Goal: Navigation & Orientation: Find specific page/section

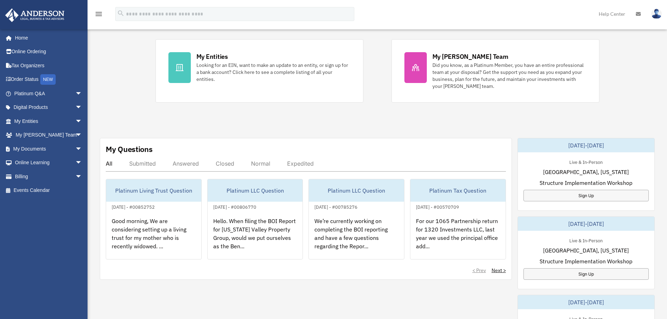
scroll to position [175, 0]
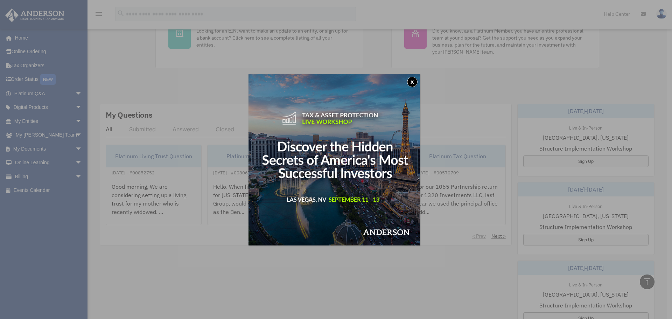
click at [411, 81] on button "x" at bounding box center [412, 82] width 10 height 10
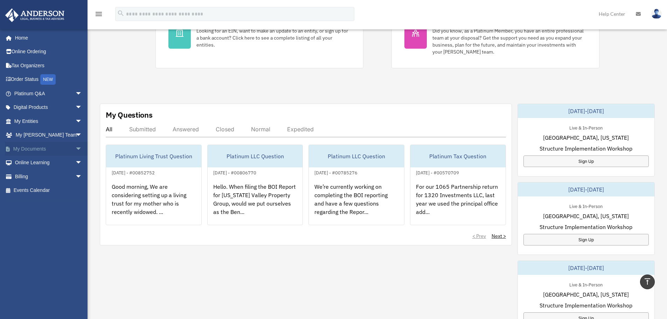
click at [41, 145] on link "My Documents arrow_drop_down" at bounding box center [49, 149] width 88 height 14
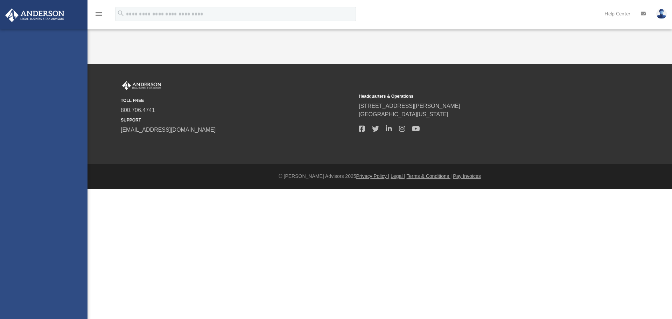
click at [73, 149] on div "[PERSON_NAME][EMAIL_ADDRESS][PERSON_NAME][DOMAIN_NAME] Sign Out [PERSON_NAME][E…" at bounding box center [43, 188] width 87 height 319
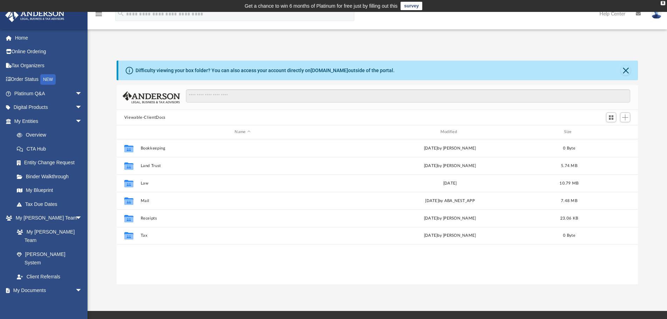
scroll to position [154, 516]
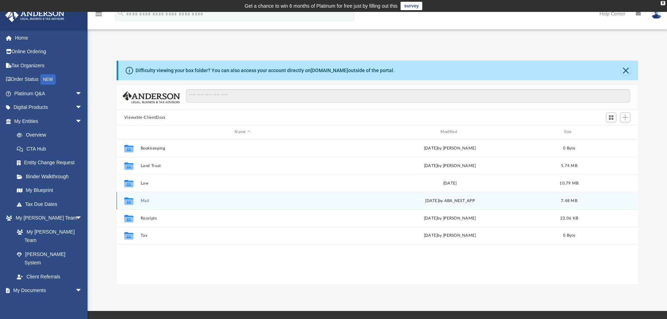
click at [145, 204] on div "Collaborated Folder Mail [DATE] by ABA_NEST_APP 7.48 MB" at bounding box center [377, 200] width 521 height 17
